Goal: Transaction & Acquisition: Book appointment/travel/reservation

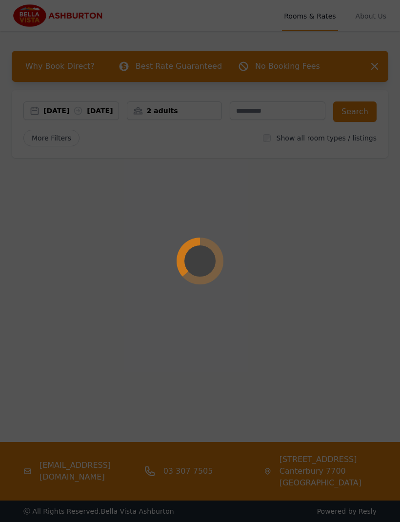
click at [380, 65] on div at bounding box center [200, 261] width 400 height 522
click at [376, 66] on div at bounding box center [200, 261] width 400 height 522
click at [59, 110] on div at bounding box center [200, 261] width 400 height 522
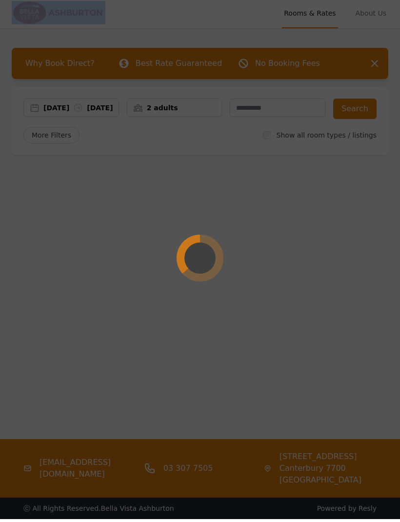
click at [64, 119] on div at bounding box center [200, 261] width 400 height 522
click at [54, 221] on div at bounding box center [200, 261] width 400 height 522
click at [147, 104] on div at bounding box center [200, 261] width 400 height 522
